Goal: Leave review/rating: Leave review/rating

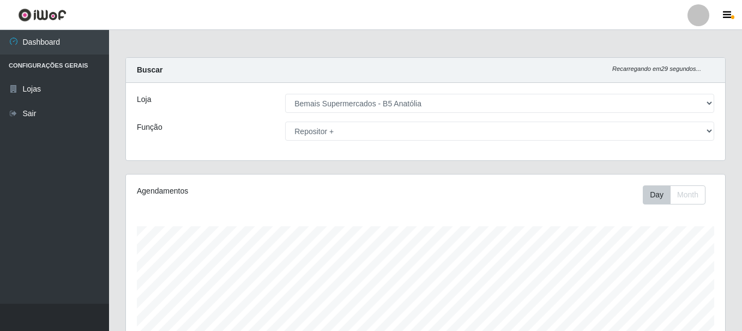
select select "405"
select select "82"
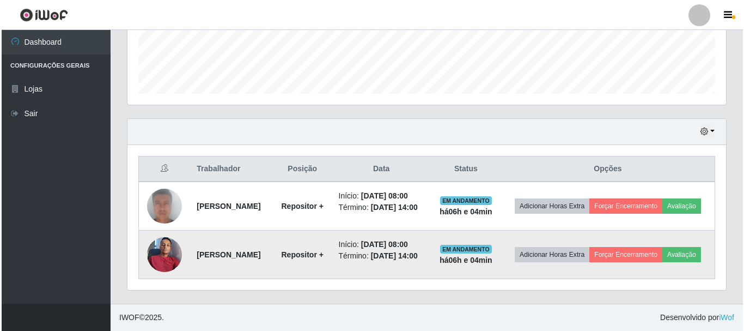
scroll to position [226, 599]
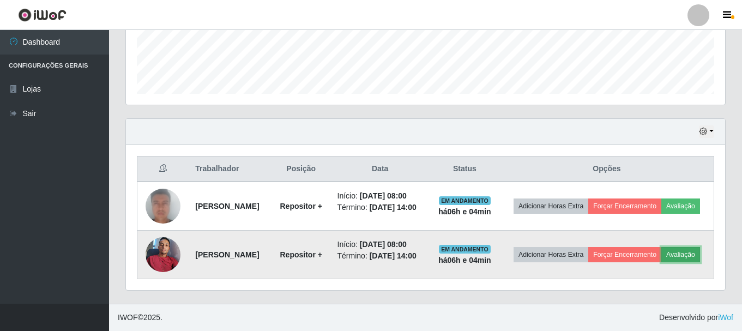
click at [661, 258] on button "Avaliação" at bounding box center [680, 254] width 39 height 15
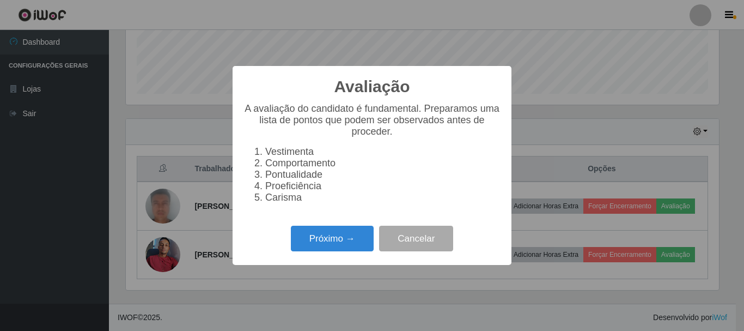
scroll to position [226, 593]
click at [341, 246] on button "Próximo →" at bounding box center [332, 239] width 83 height 26
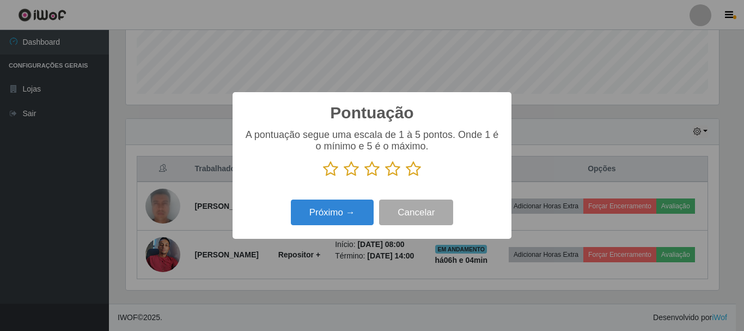
click at [413, 172] on icon at bounding box center [413, 169] width 15 height 16
click at [406, 177] on input "radio" at bounding box center [406, 177] width 0 height 0
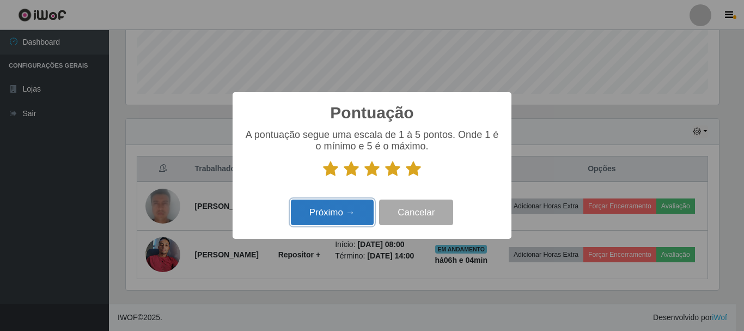
click at [358, 213] on button "Próximo →" at bounding box center [332, 212] width 83 height 26
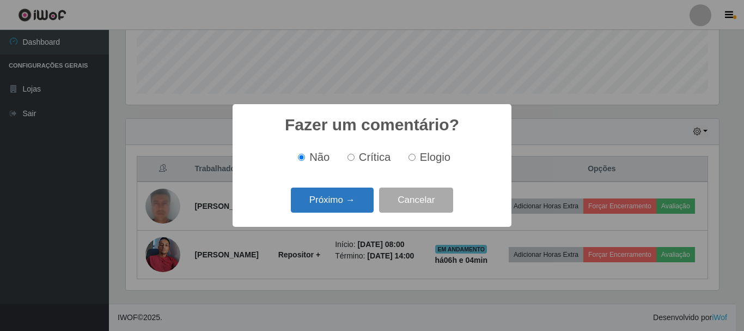
click at [350, 200] on button "Próximo →" at bounding box center [332, 200] width 83 height 26
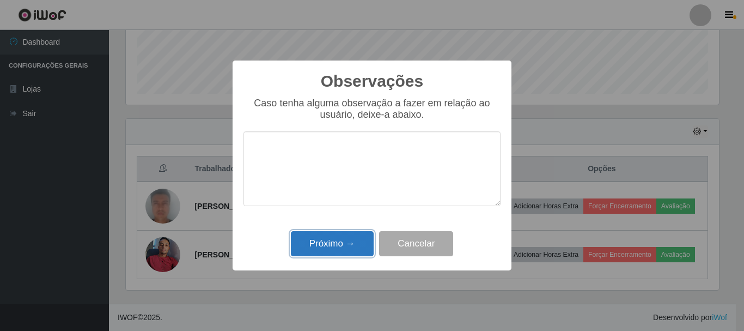
click at [345, 238] on button "Próximo →" at bounding box center [332, 244] width 83 height 26
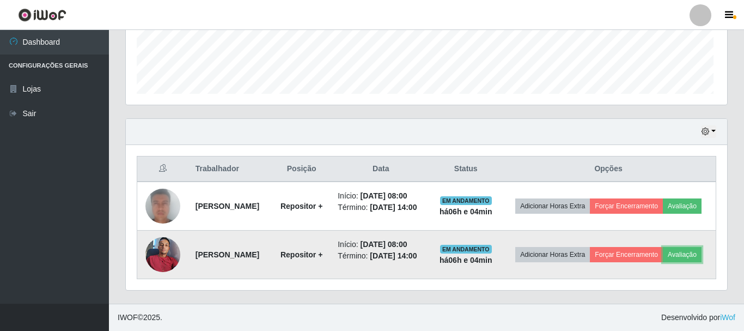
scroll to position [226, 599]
click at [631, 247] on button "Forçar Encerramento" at bounding box center [624, 254] width 73 height 15
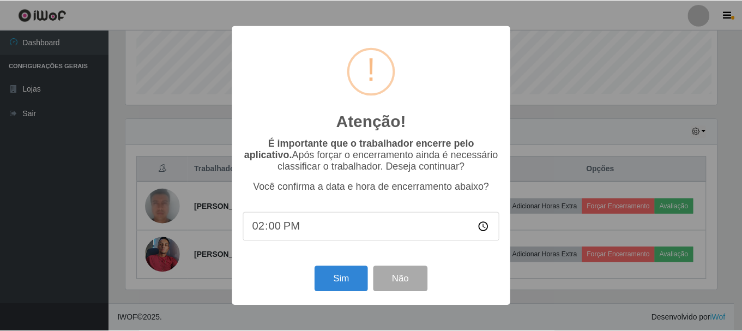
scroll to position [226, 593]
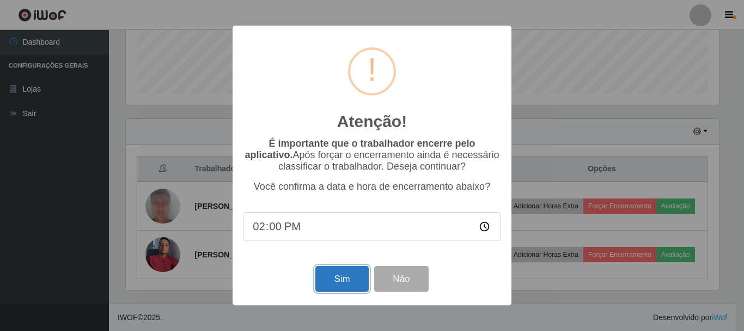
click at [332, 281] on button "Sim" at bounding box center [341, 279] width 53 height 26
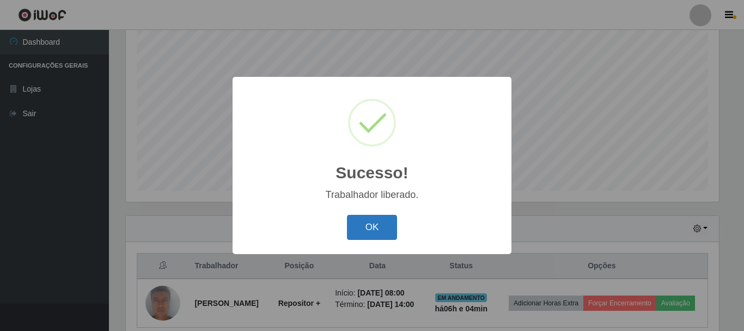
click at [371, 227] on button "OK" at bounding box center [372, 228] width 51 height 26
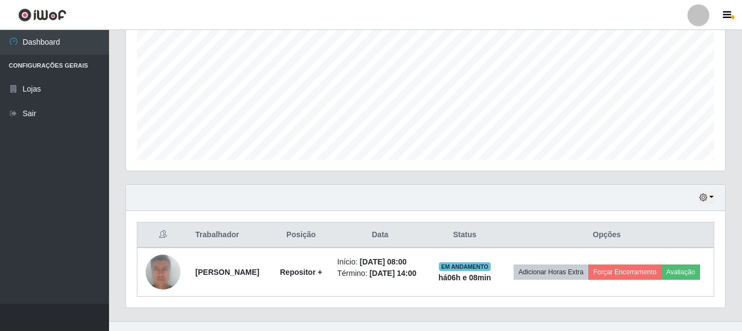
scroll to position [256, 0]
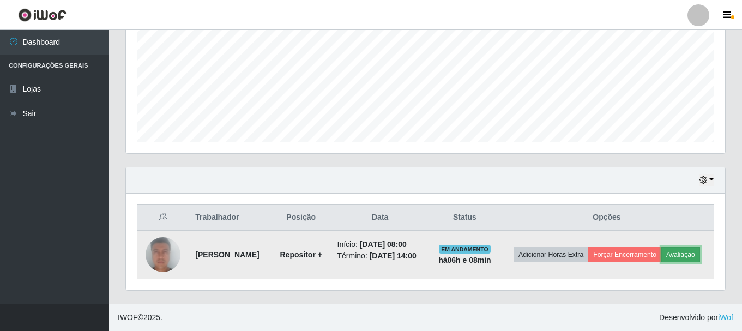
click at [661, 256] on button "Avaliação" at bounding box center [680, 254] width 39 height 15
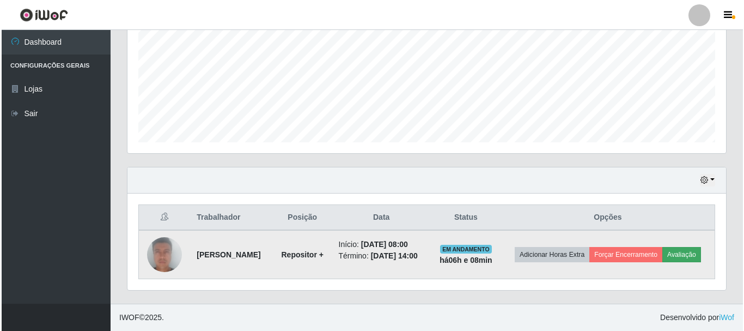
scroll to position [226, 593]
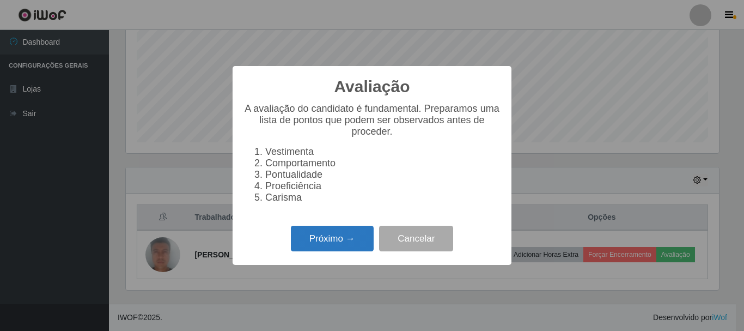
click at [307, 243] on button "Próximo →" at bounding box center [332, 239] width 83 height 26
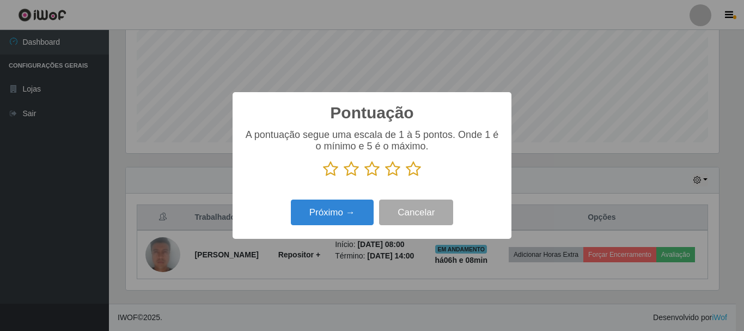
scroll to position [544625, 544258]
click at [411, 173] on icon at bounding box center [413, 169] width 15 height 16
click at [406, 177] on input "radio" at bounding box center [406, 177] width 0 height 0
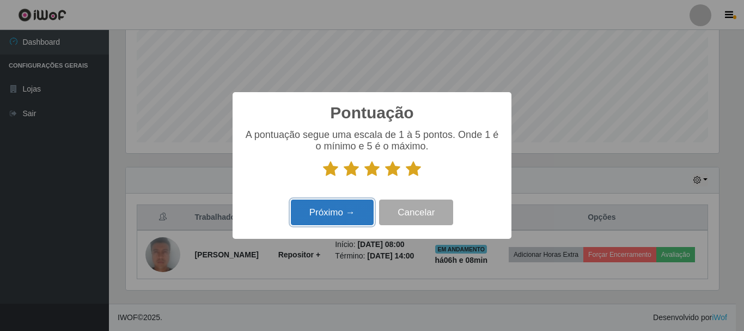
click at [362, 215] on button "Próximo →" at bounding box center [332, 212] width 83 height 26
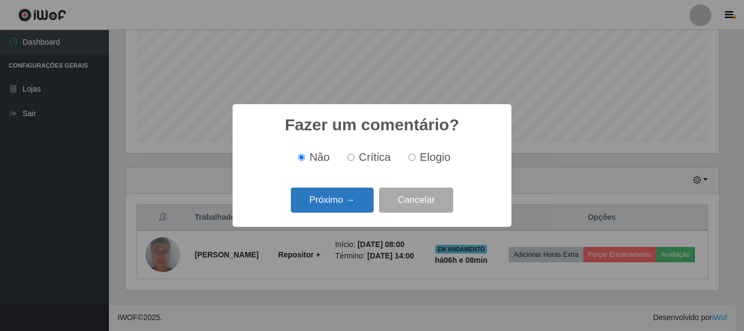
click at [353, 205] on button "Próximo →" at bounding box center [332, 200] width 83 height 26
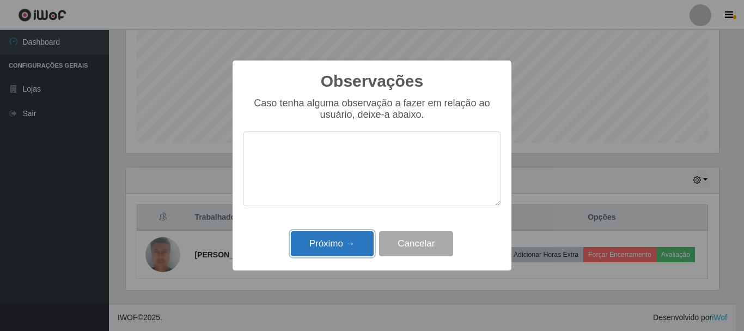
click at [362, 242] on button "Próximo →" at bounding box center [332, 244] width 83 height 26
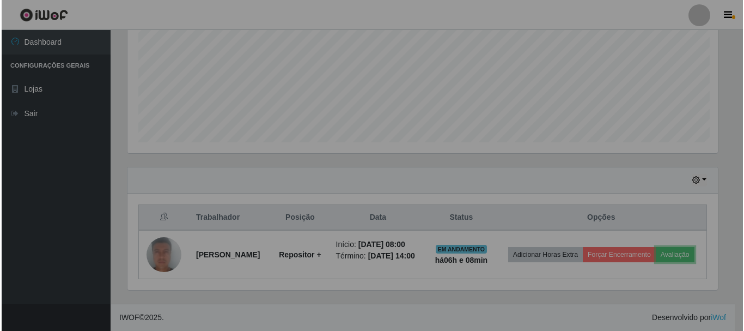
scroll to position [226, 599]
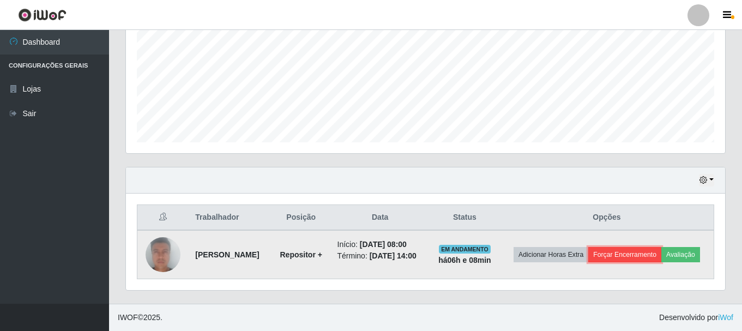
click at [642, 247] on button "Forçar Encerramento" at bounding box center [624, 254] width 73 height 15
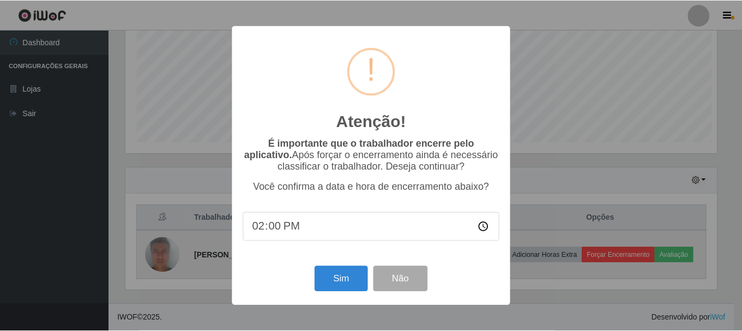
scroll to position [226, 593]
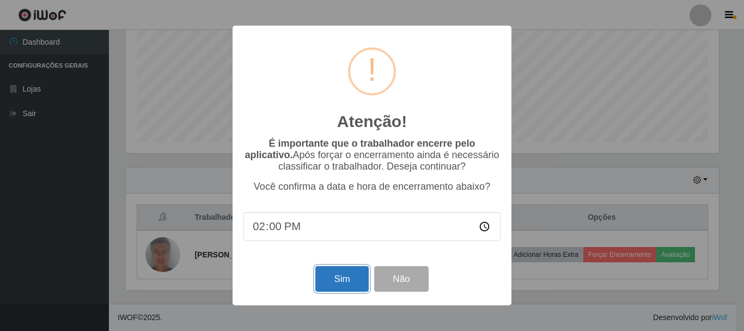
click at [341, 277] on button "Sim" at bounding box center [341, 279] width 53 height 26
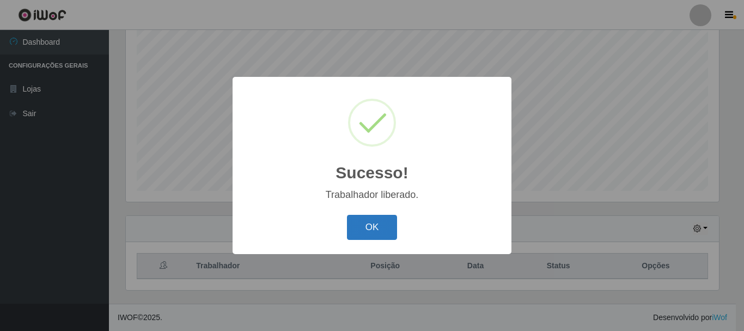
click at [382, 230] on button "OK" at bounding box center [372, 228] width 51 height 26
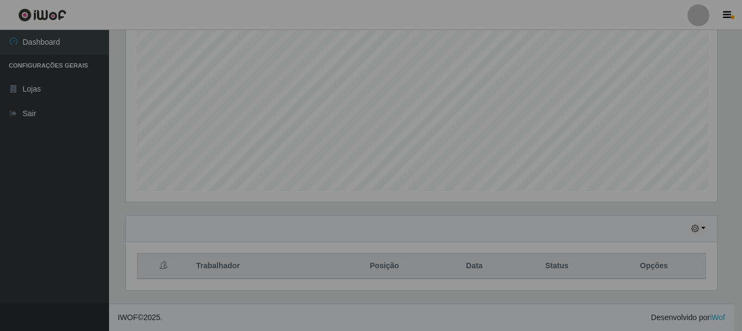
scroll to position [226, 599]
